Goal: Information Seeking & Learning: Compare options

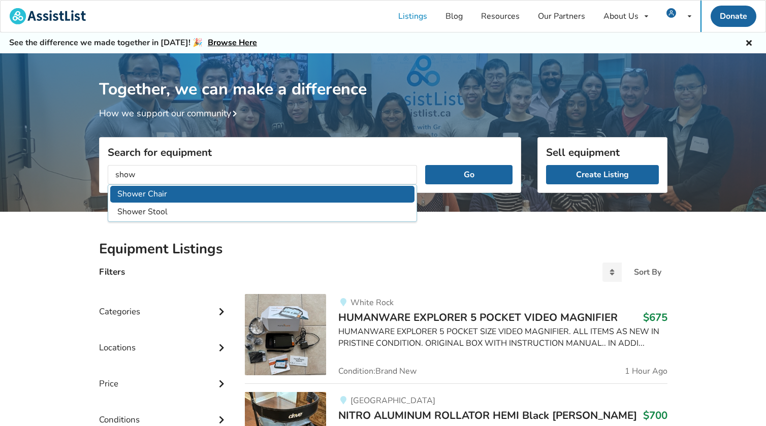
click at [157, 189] on li "Shower Chair" at bounding box center [262, 194] width 305 height 17
type input "Shower Chair"
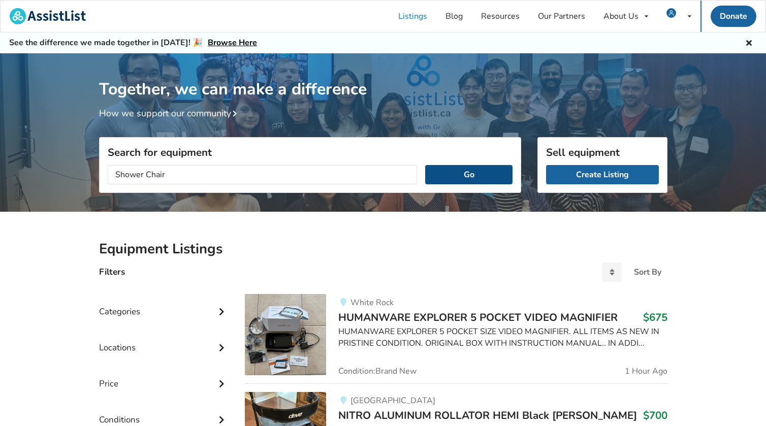
click at [459, 177] on button "Go" at bounding box center [468, 174] width 87 height 19
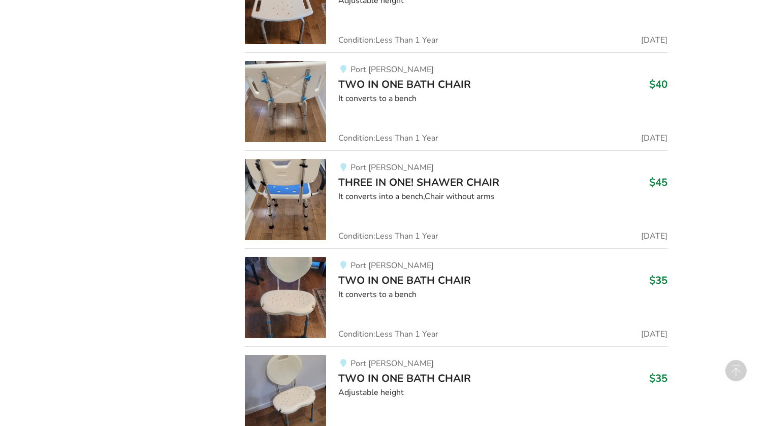
scroll to position [1503, 0]
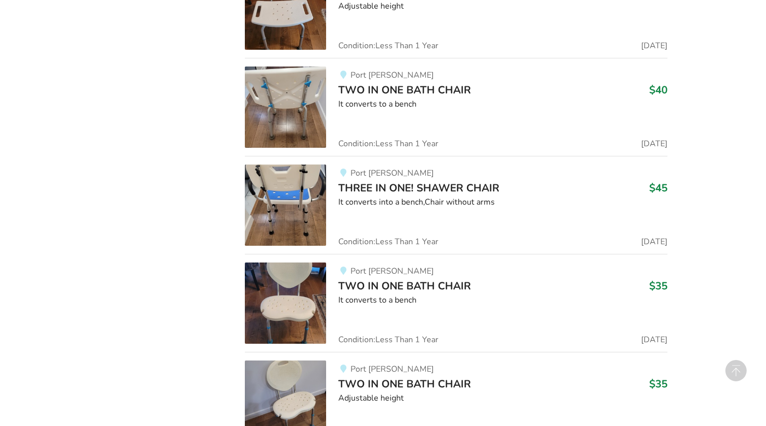
click at [492, 193] on span "THREE IN ONE! SHAWER CHAIR" at bounding box center [418, 188] width 161 height 14
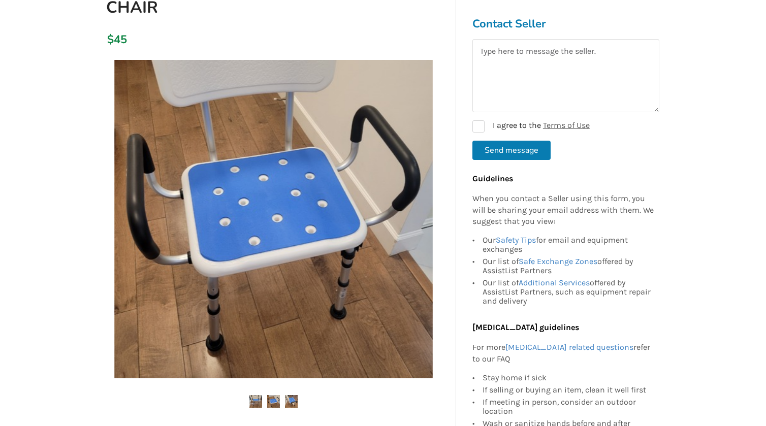
scroll to position [144, 0]
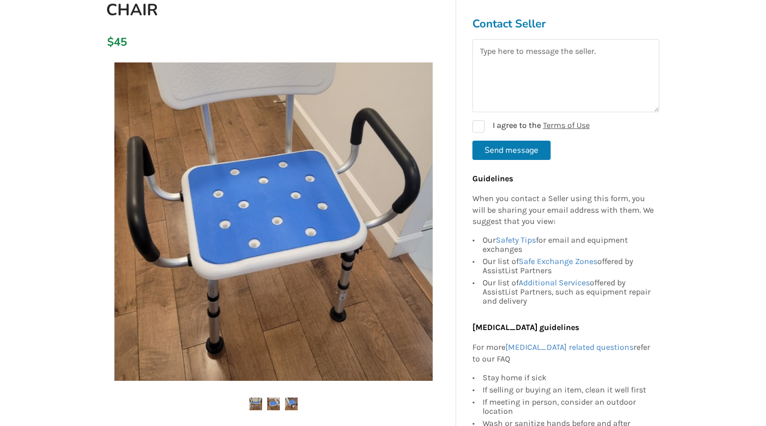
click at [270, 401] on img at bounding box center [273, 404] width 13 height 13
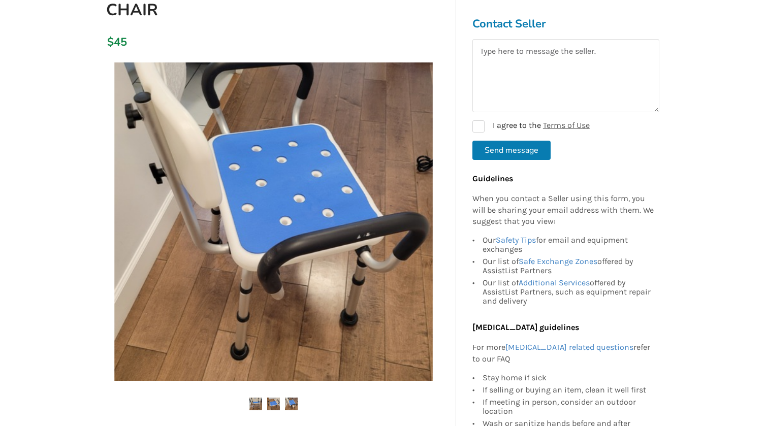
click at [296, 401] on img at bounding box center [291, 404] width 13 height 13
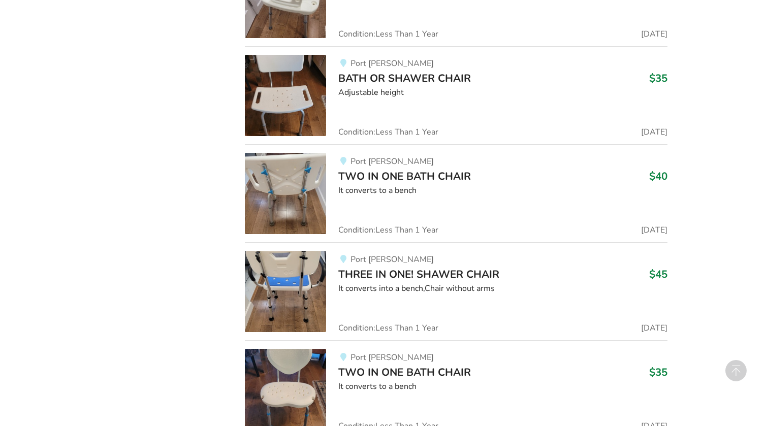
scroll to position [1414, 0]
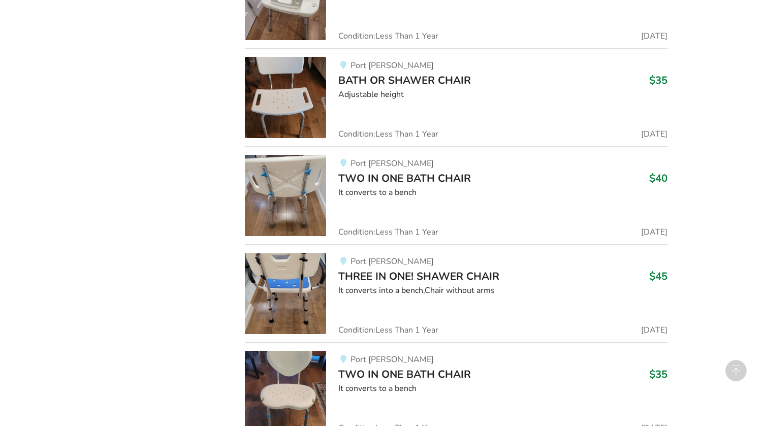
click at [382, 192] on div "It converts to a bench" at bounding box center [502, 193] width 329 height 12
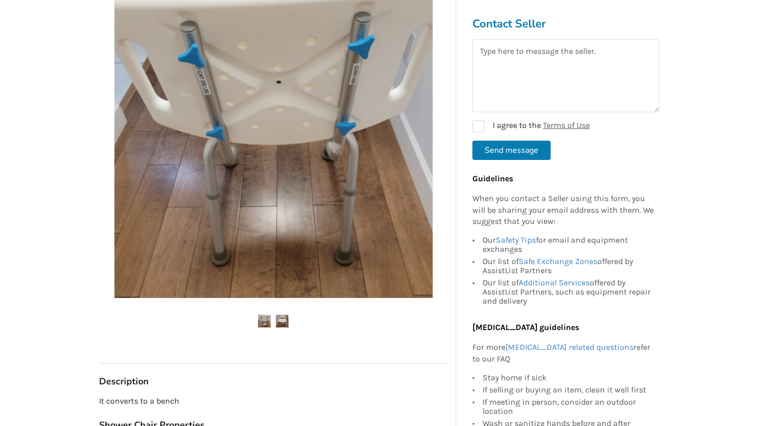
scroll to position [248, 0]
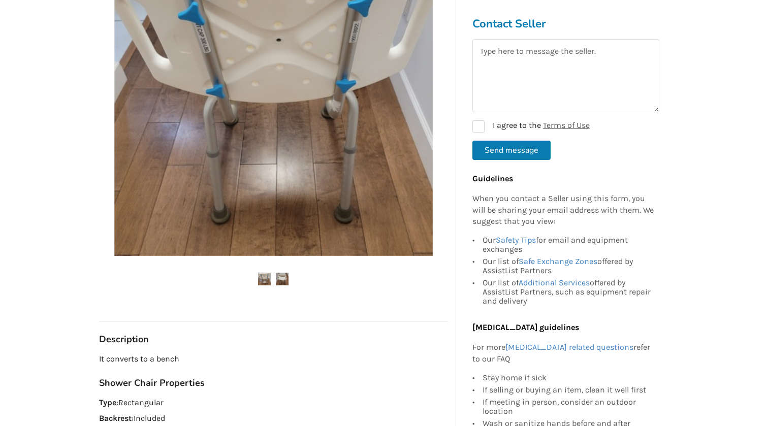
click at [284, 281] on img at bounding box center [282, 279] width 13 height 13
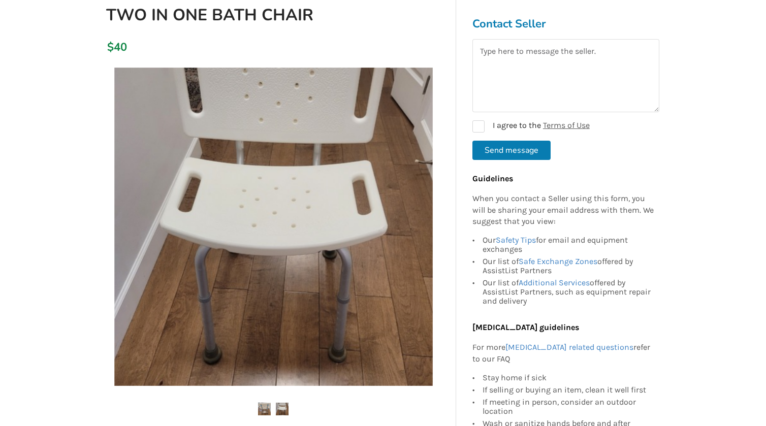
scroll to position [0, 0]
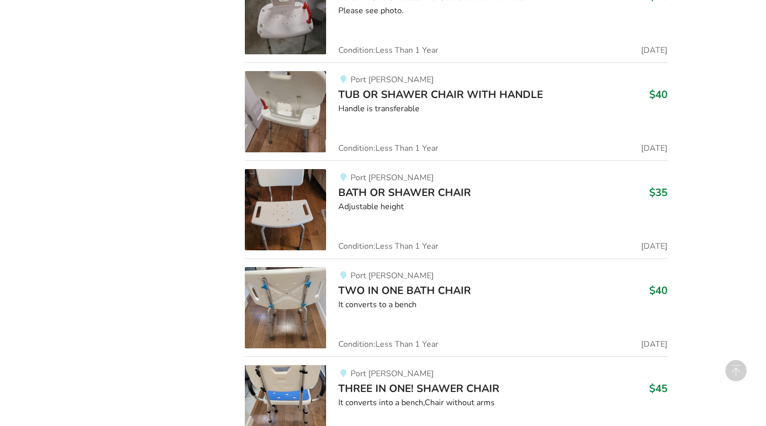
scroll to position [1300, 0]
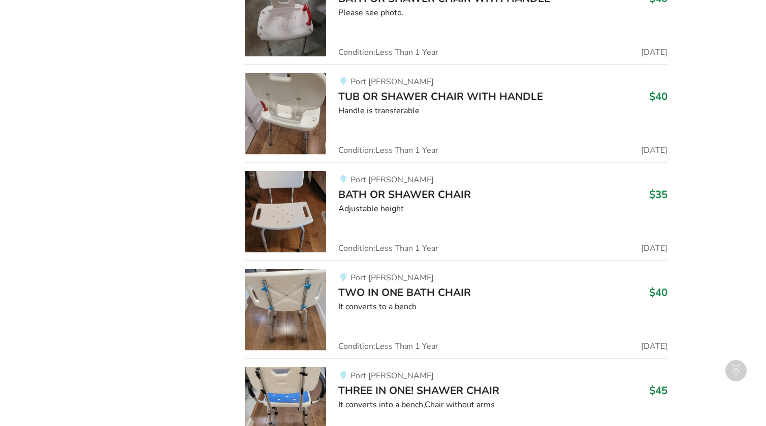
click at [429, 115] on div "Handle is transferable" at bounding box center [502, 111] width 329 height 12
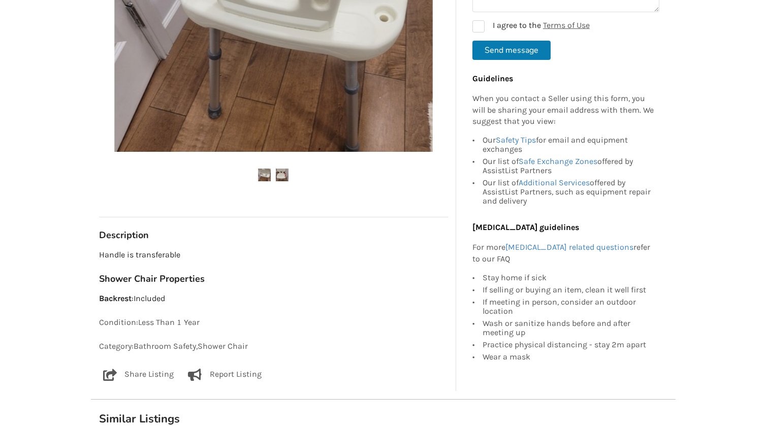
scroll to position [289, 0]
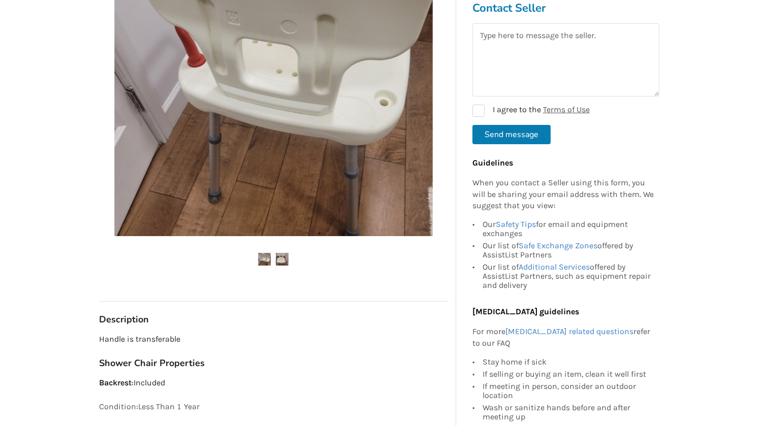
drag, startPoint x: 291, startPoint y: 261, endPoint x: 283, endPoint y: 263, distance: 8.0
click at [291, 261] on ul at bounding box center [273, 260] width 349 height 14
click at [283, 263] on img at bounding box center [282, 259] width 13 height 13
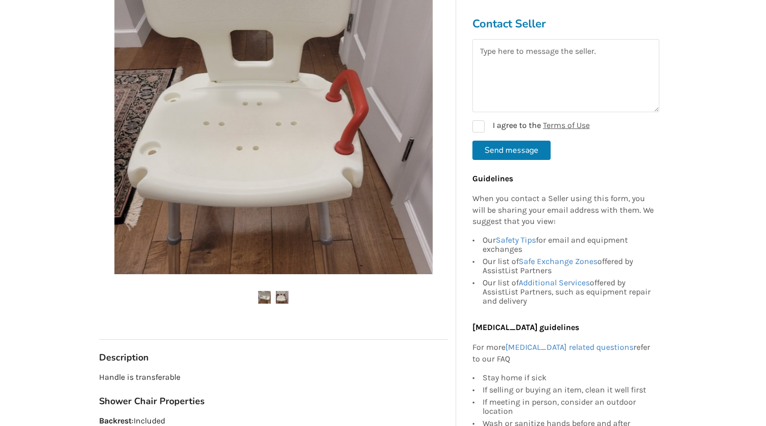
scroll to position [251, 0]
click at [265, 297] on img at bounding box center [264, 297] width 13 height 13
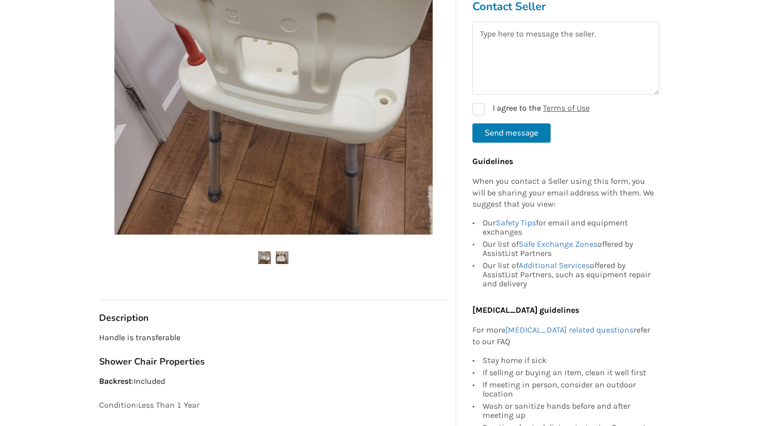
scroll to position [293, 0]
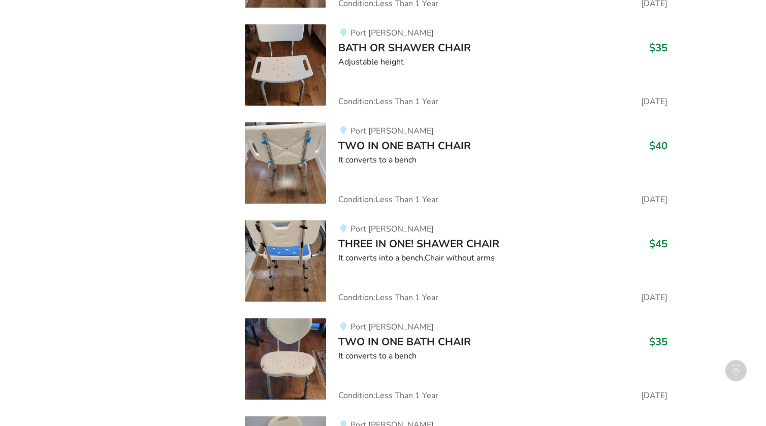
scroll to position [1452, 0]
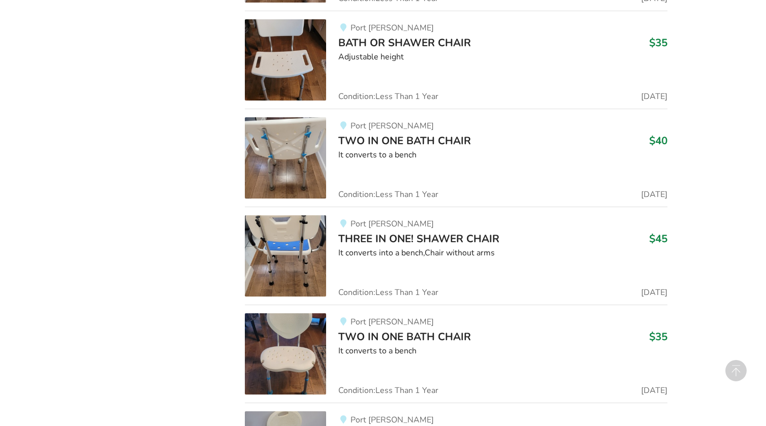
click at [437, 248] on div "It converts into a bench,Chair without arms" at bounding box center [502, 253] width 329 height 12
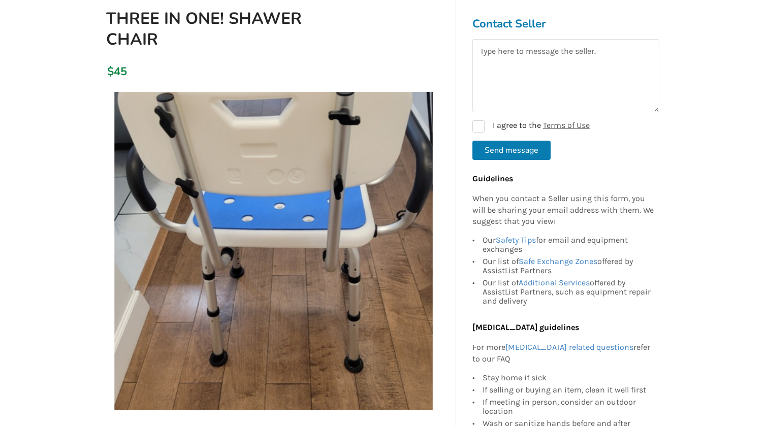
scroll to position [133, 0]
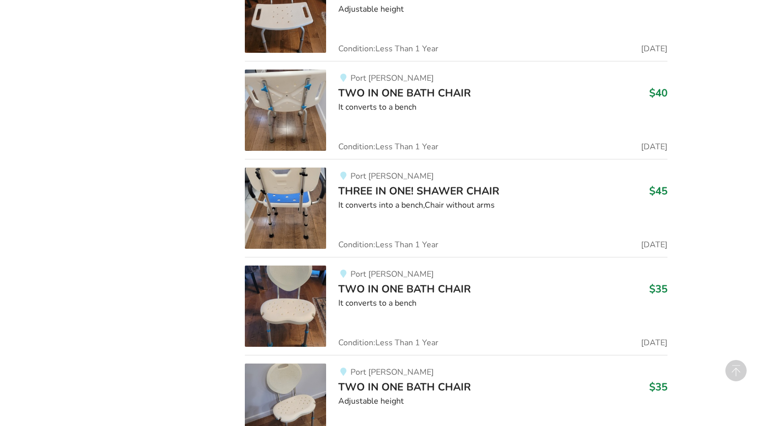
scroll to position [1502, 0]
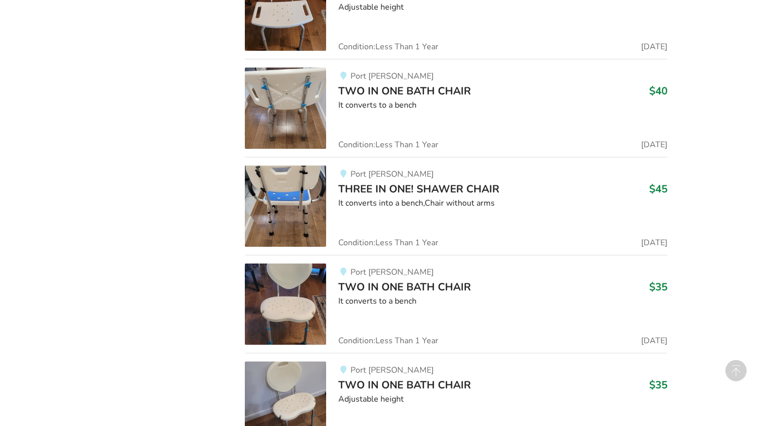
click at [283, 212] on img at bounding box center [285, 206] width 81 height 81
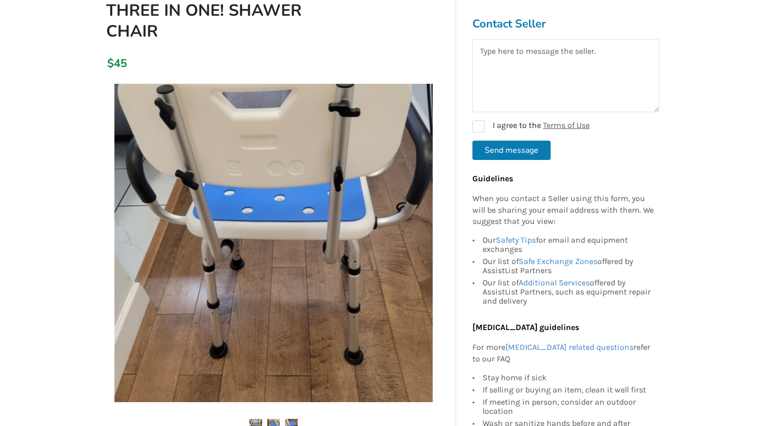
scroll to position [117, 0]
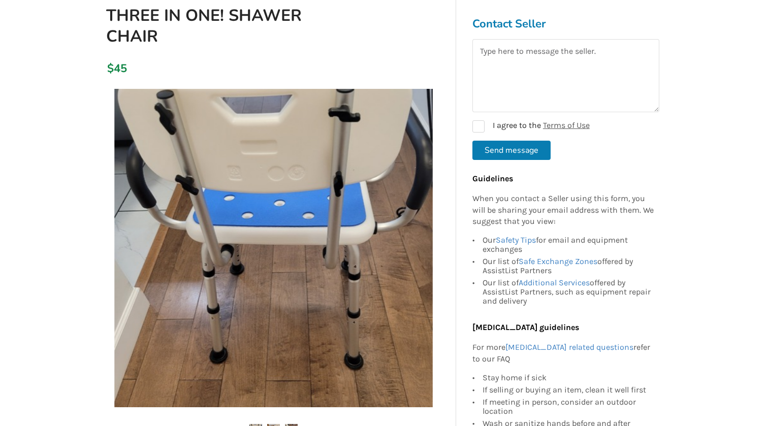
click at [294, 224] on img at bounding box center [273, 248] width 319 height 319
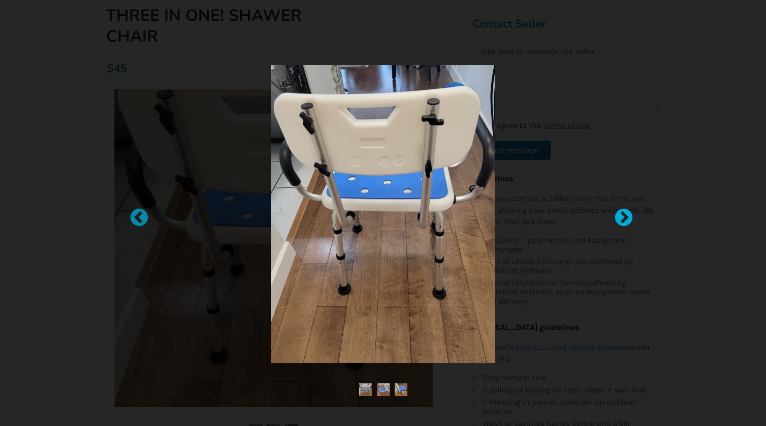
click at [624, 219] on div at bounding box center [619, 213] width 10 height 10
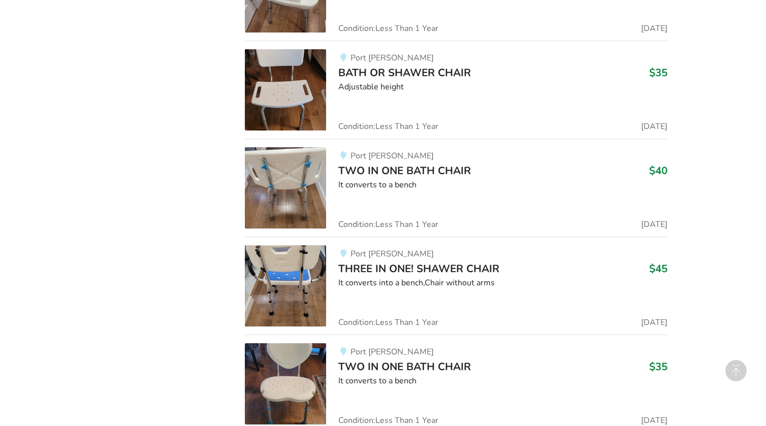
scroll to position [1420, 0]
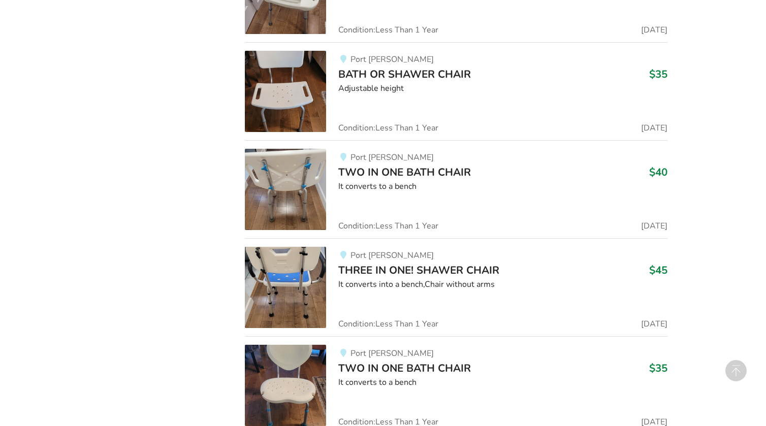
click at [358, 194] on div "Port [PERSON_NAME] TWO IN ONE BATH CHAIR $40 It converts to a bench Condition: …" at bounding box center [496, 189] width 341 height 81
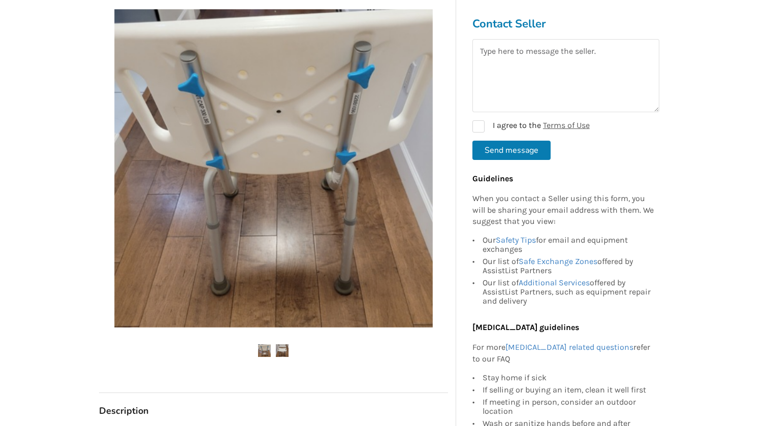
scroll to position [178, 0]
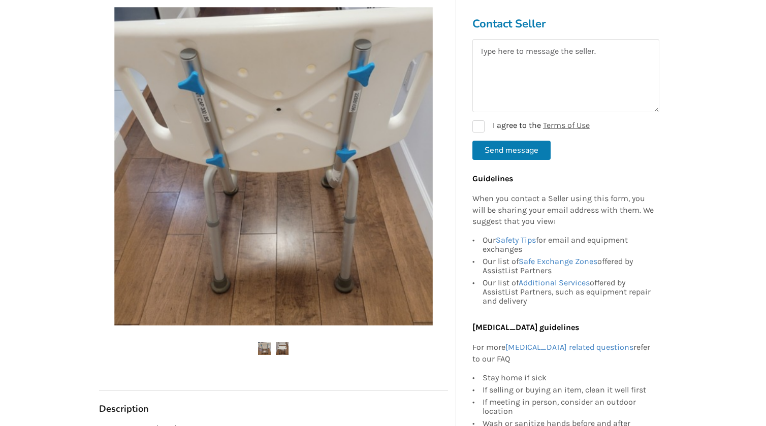
click at [287, 344] on img at bounding box center [282, 348] width 13 height 13
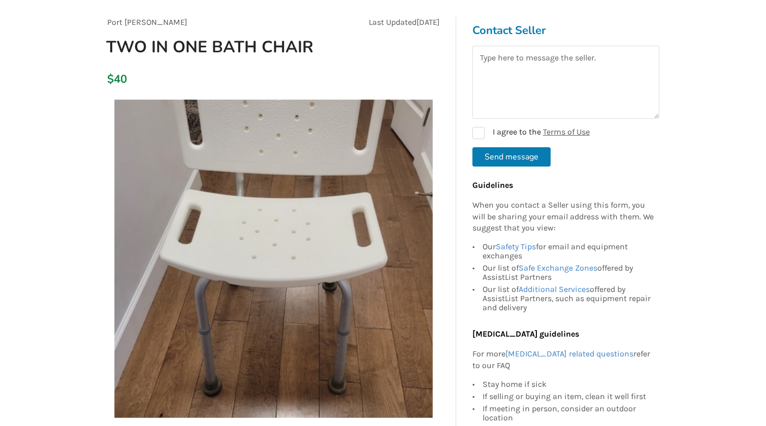
scroll to position [83, 0]
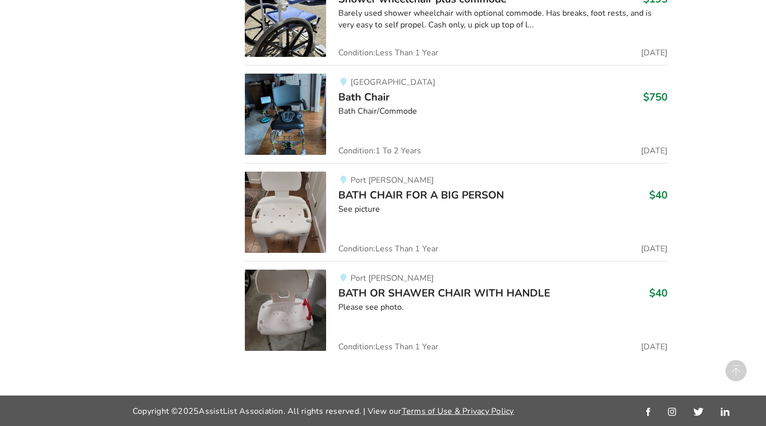
scroll to position [1005, 0]
click at [397, 264] on link "Port [PERSON_NAME] BATH OR SHAWER CHAIR WITH HANDLE $40 Please see photo. Condi…" at bounding box center [456, 306] width 422 height 90
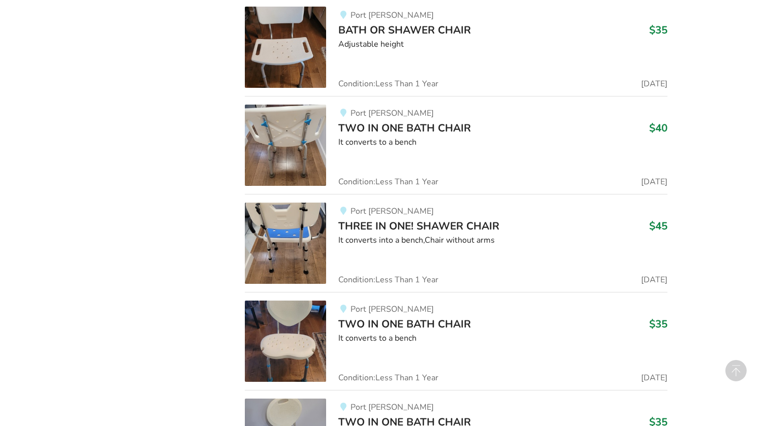
scroll to position [1505, 0]
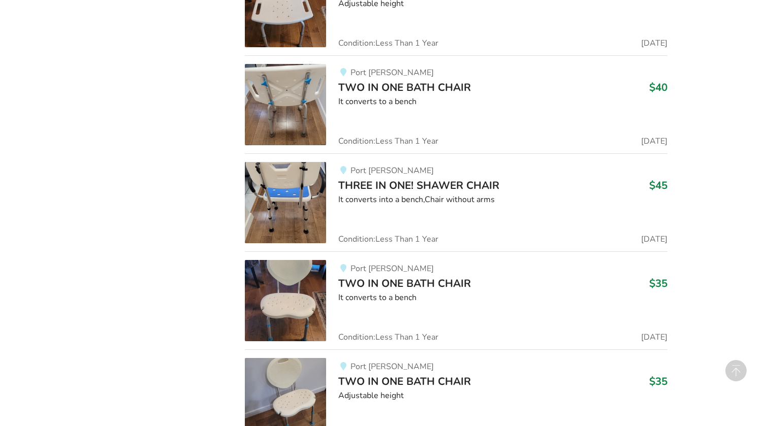
click at [410, 199] on div "It converts into a bench,Chair without arms" at bounding box center [502, 200] width 329 height 12
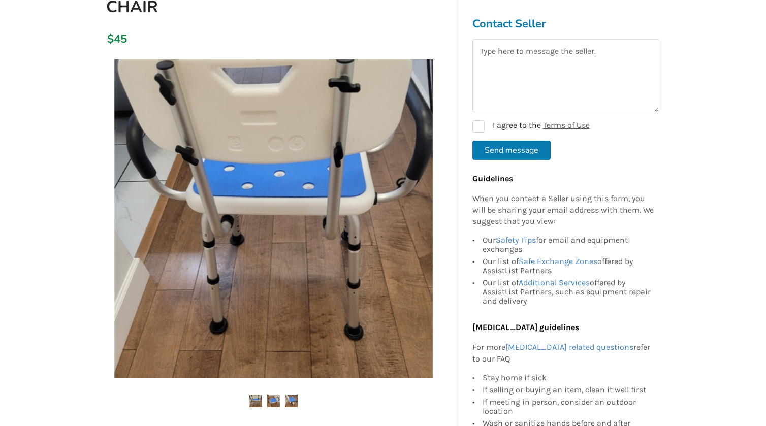
click at [290, 398] on img at bounding box center [291, 401] width 13 height 13
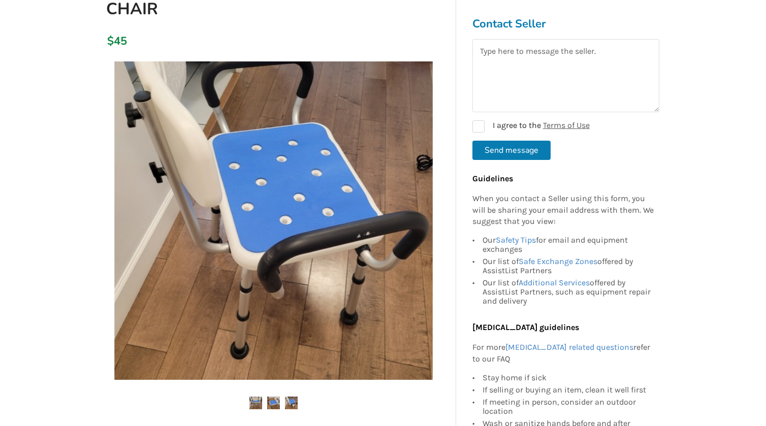
click at [276, 404] on img at bounding box center [273, 403] width 13 height 13
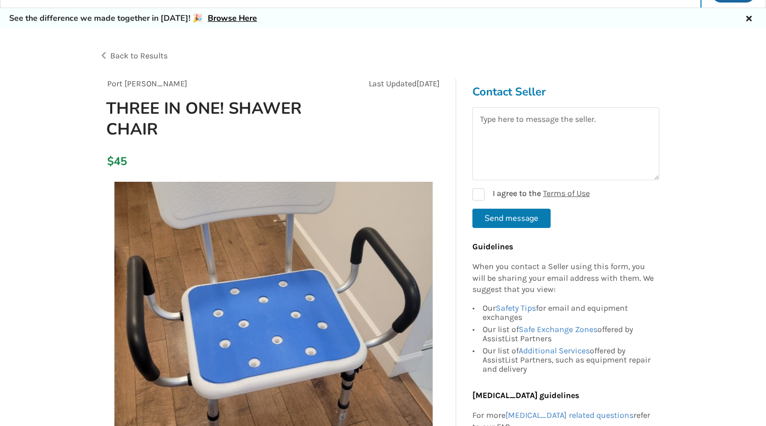
scroll to position [0, 0]
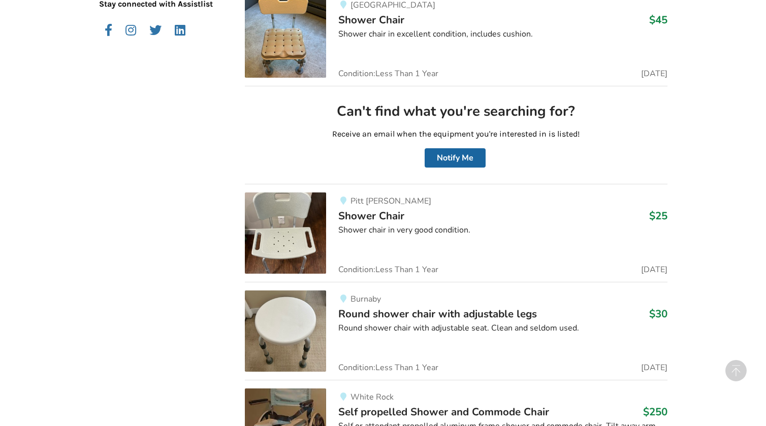
scroll to position [487, 0]
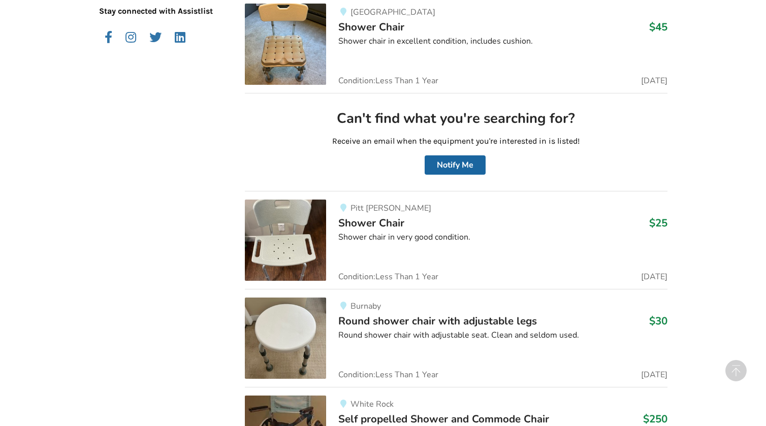
click at [305, 245] on img at bounding box center [285, 240] width 81 height 81
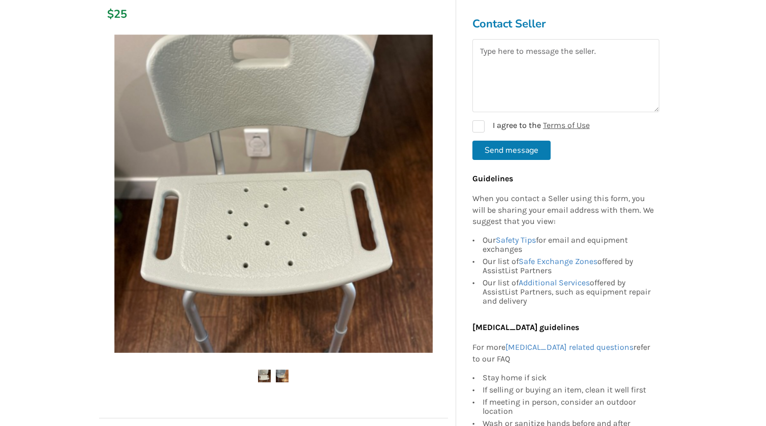
scroll to position [152, 0]
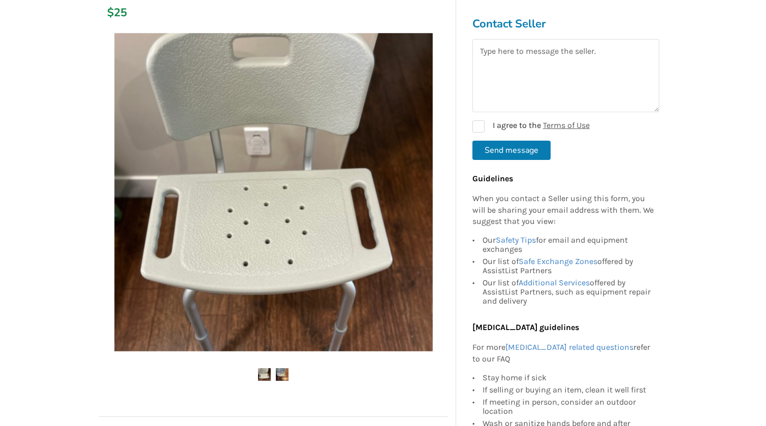
click at [279, 378] on img at bounding box center [282, 374] width 13 height 13
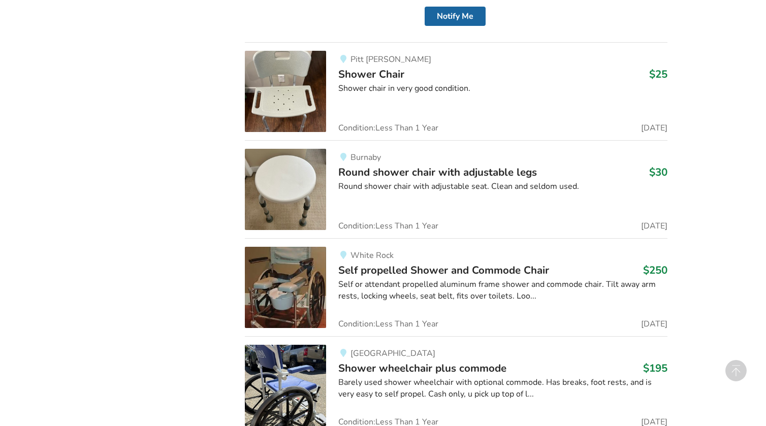
scroll to position [656, 0]
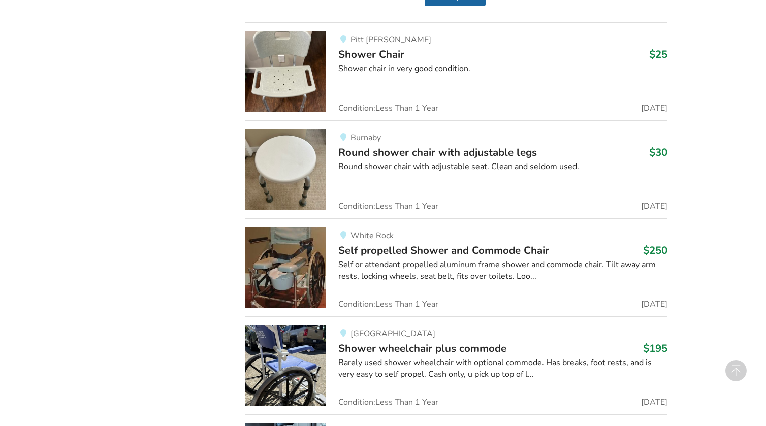
click at [279, 171] on img at bounding box center [285, 169] width 81 height 81
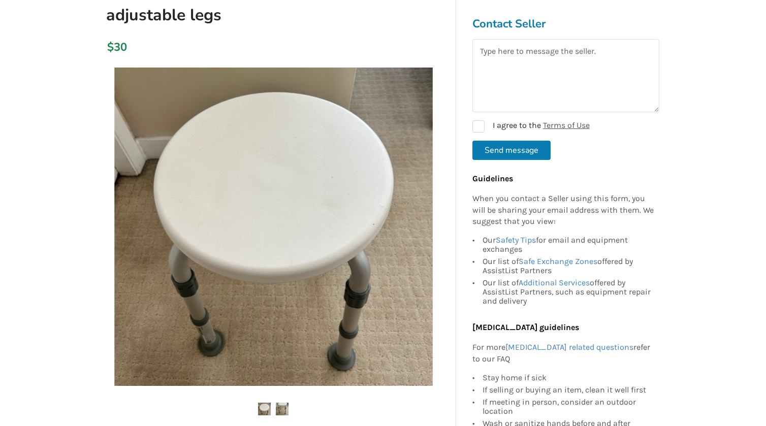
scroll to position [140, 0]
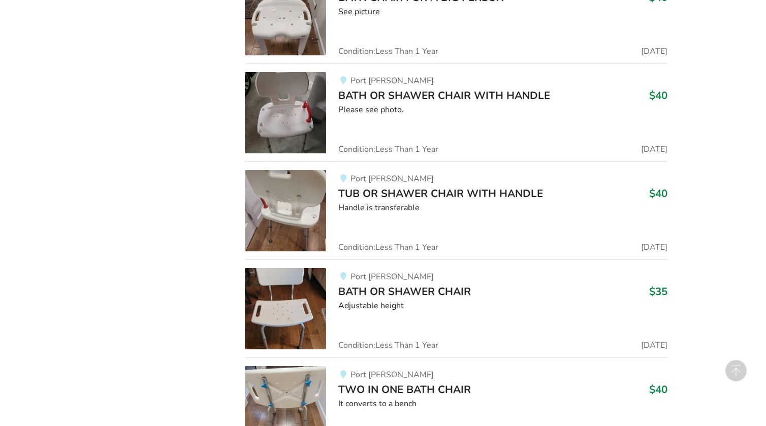
scroll to position [1215, 0]
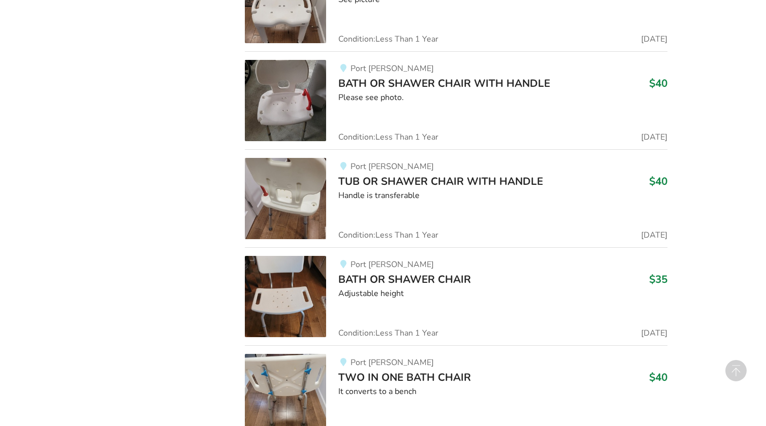
click at [360, 100] on div "Please see photo." at bounding box center [502, 98] width 329 height 12
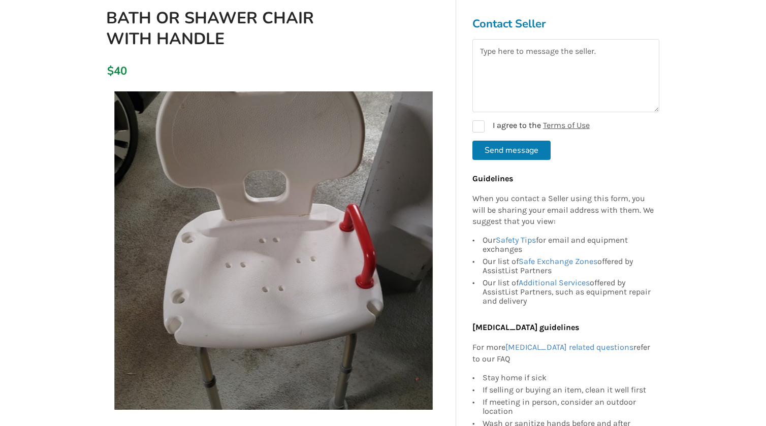
scroll to position [118, 0]
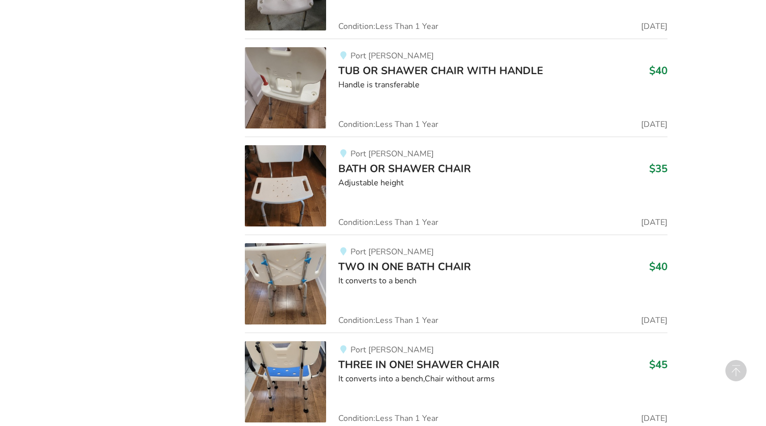
scroll to position [1327, 0]
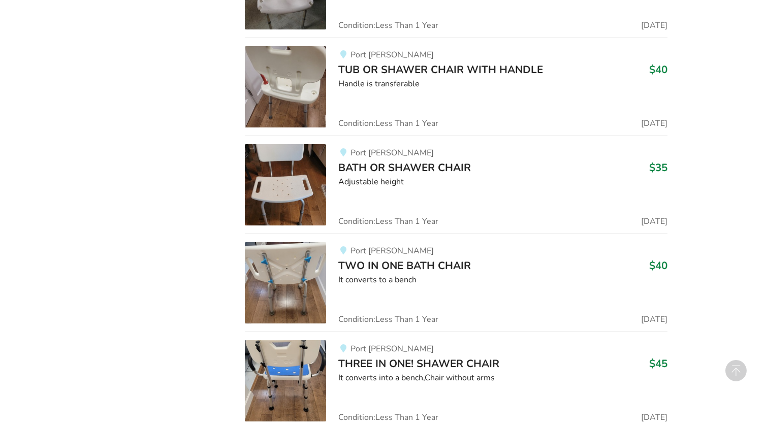
click at [286, 367] on img at bounding box center [285, 380] width 81 height 81
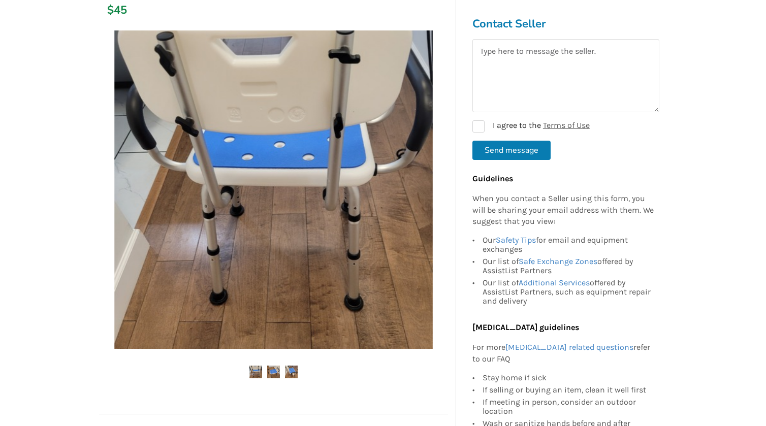
scroll to position [175, 0]
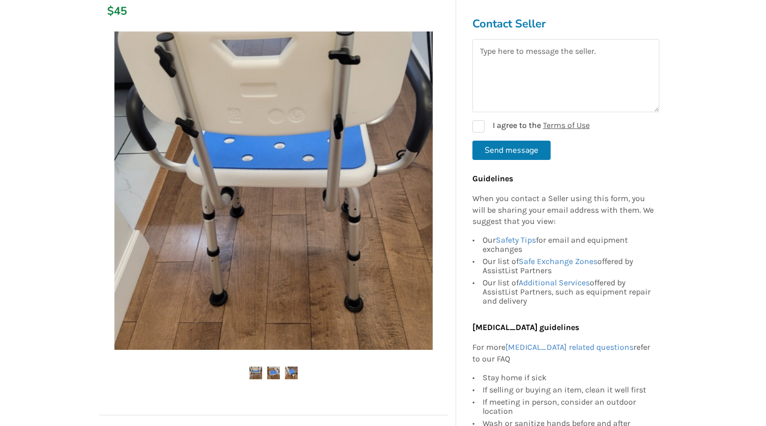
click at [294, 368] on img at bounding box center [291, 373] width 13 height 13
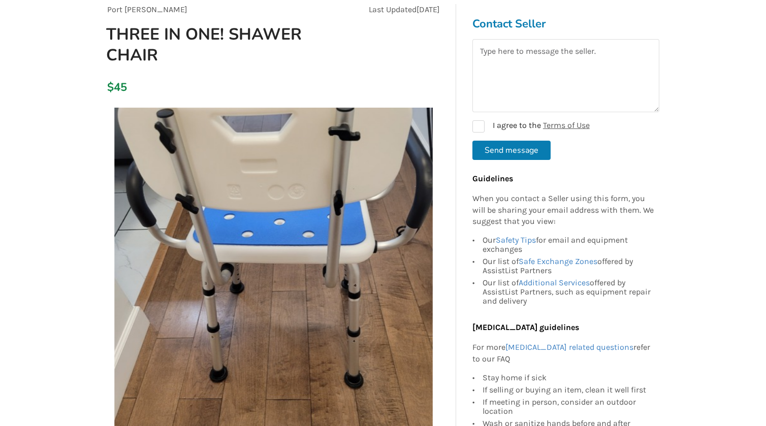
scroll to position [117, 0]
